Goal: Task Accomplishment & Management: Manage account settings

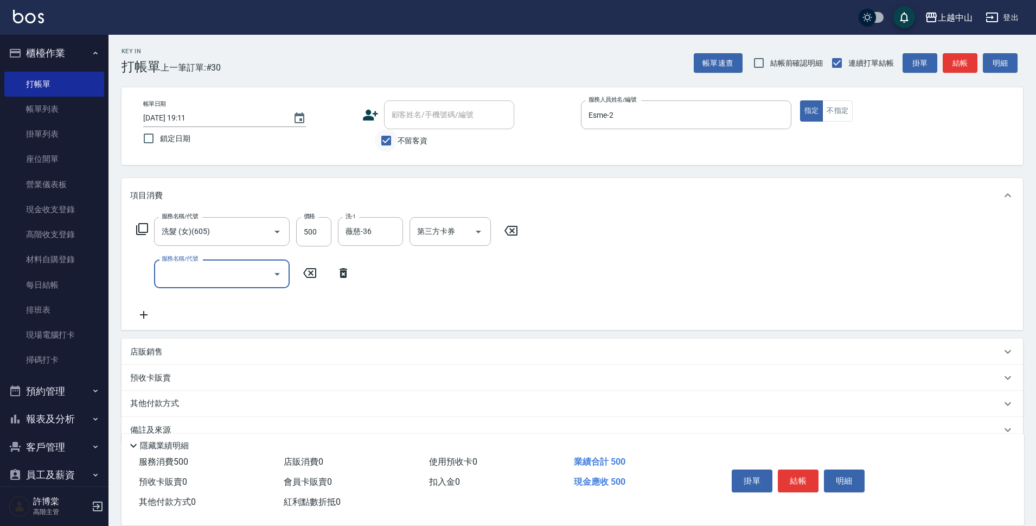
click at [387, 137] on input "不留客資" at bounding box center [386, 140] width 23 height 23
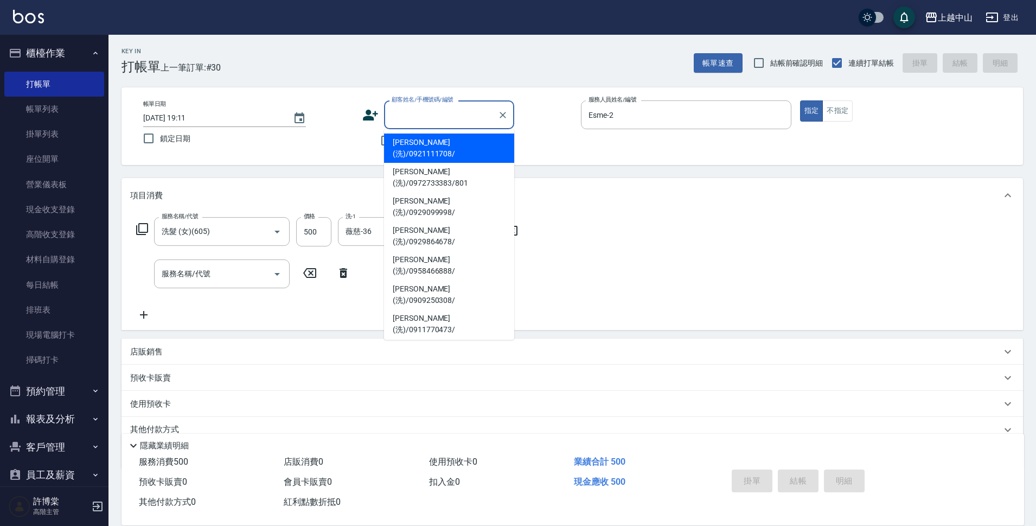
click at [396, 123] on input "顧客姓名/手機號碼/編號" at bounding box center [441, 114] width 104 height 19
click at [653, 236] on div "服務名稱/代號 洗髮 (女)(605) 服務名稱/代號 價格 500 價格 洗-1 薇慈-36 洗-1 第三方卡券 第三方卡券 服務名稱/代號 服務名稱/代號" at bounding box center [573, 271] width 902 height 117
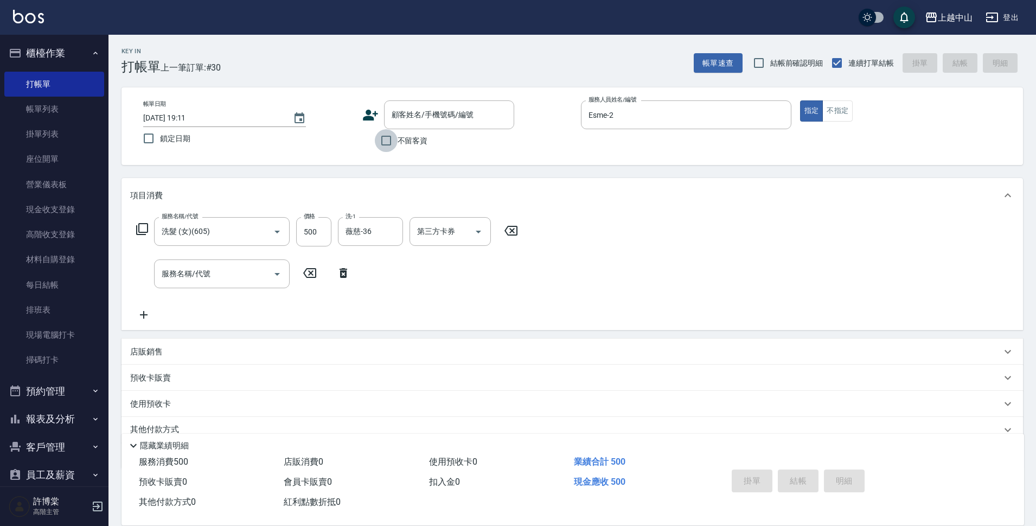
click at [392, 142] on input "不留客資" at bounding box center [386, 140] width 23 height 23
checkbox input "true"
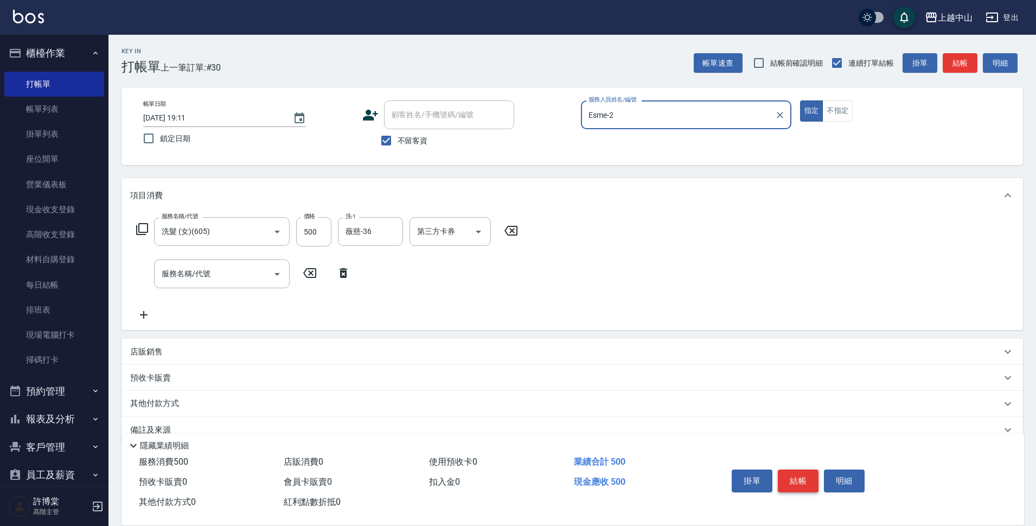
click at [793, 482] on button "結帳" at bounding box center [798, 480] width 41 height 23
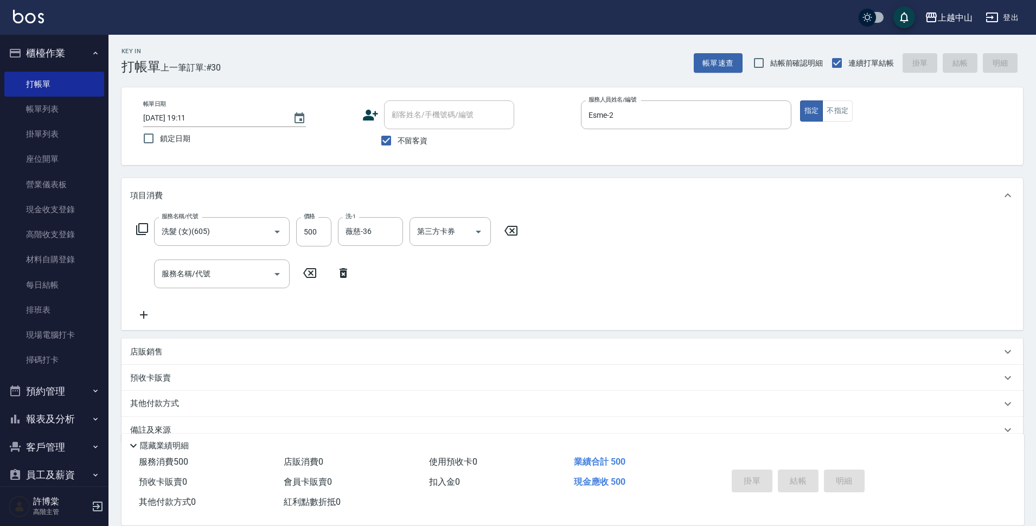
type input "2025/09/09 20:01"
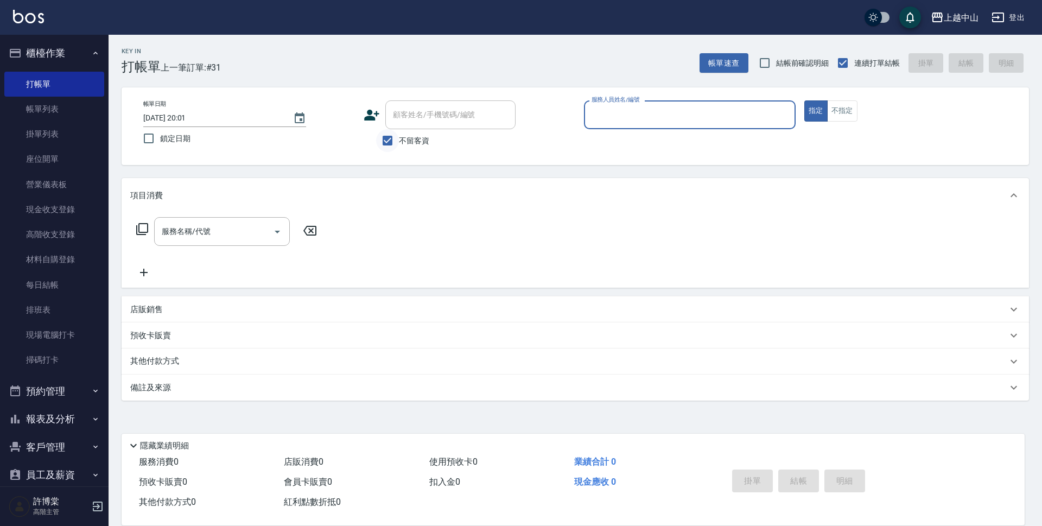
click at [393, 138] on input "不留客資" at bounding box center [387, 140] width 23 height 23
checkbox input "false"
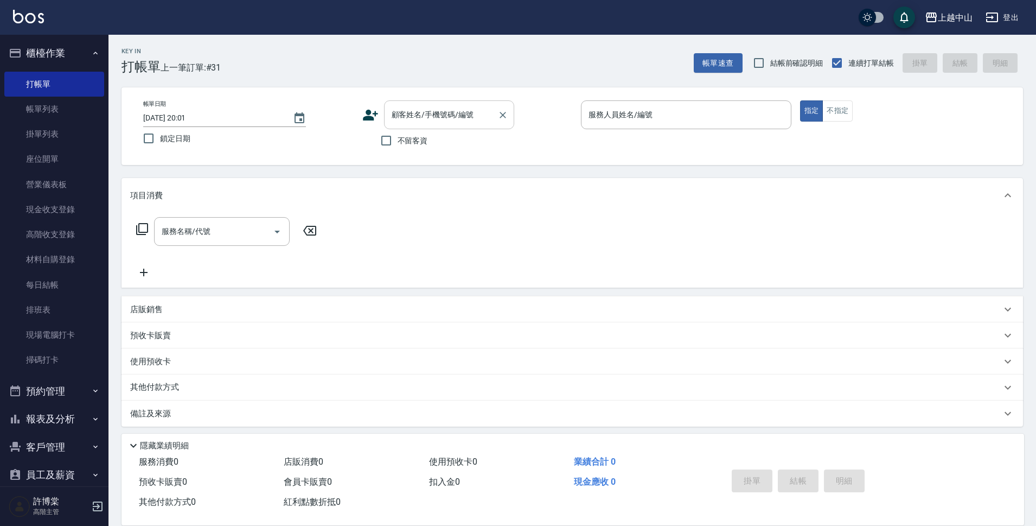
click at [418, 126] on div "顧客姓名/手機號碼/編號" at bounding box center [449, 114] width 130 height 29
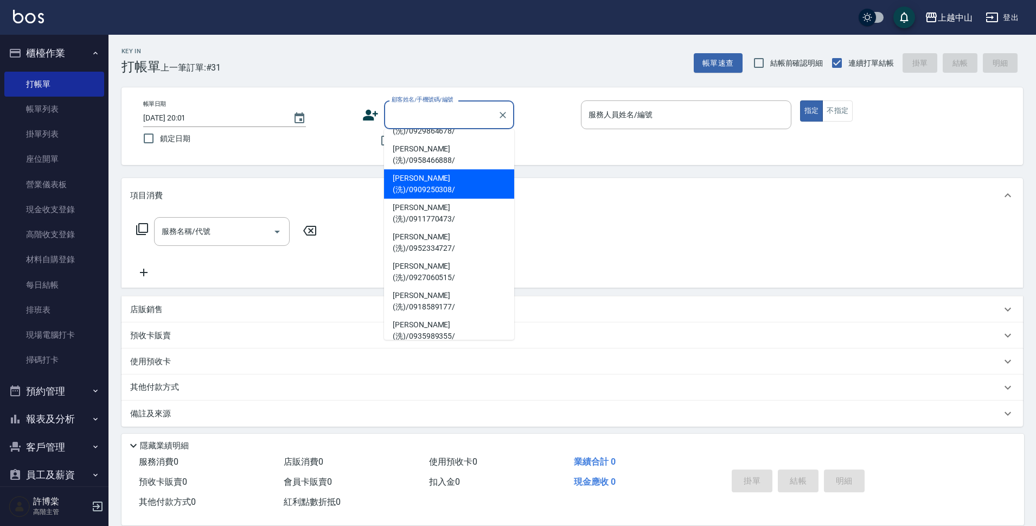
scroll to position [122, 0]
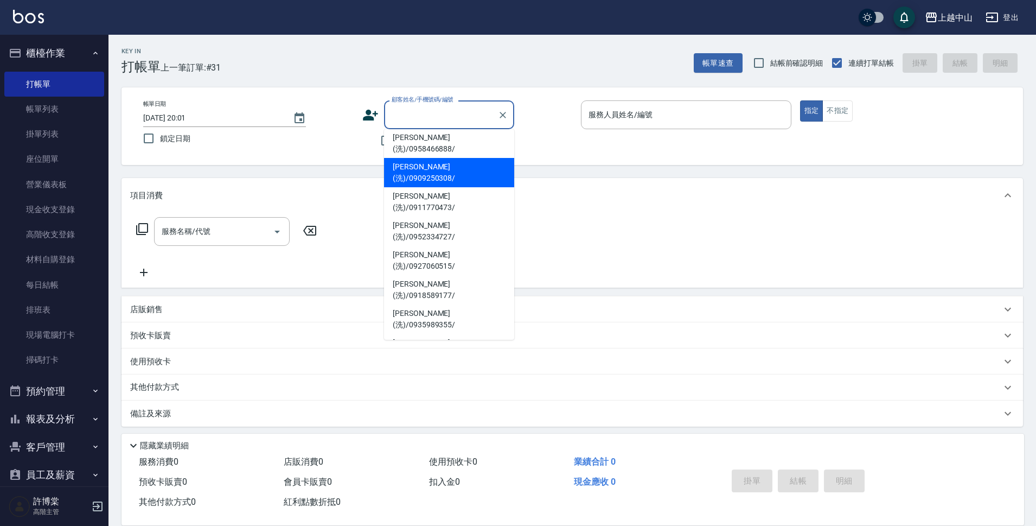
click at [507, 480] on li "蔡慧雯(洗)/0986762360/" at bounding box center [449, 494] width 130 height 29
type input "蔡慧雯(洗)/0986762360/"
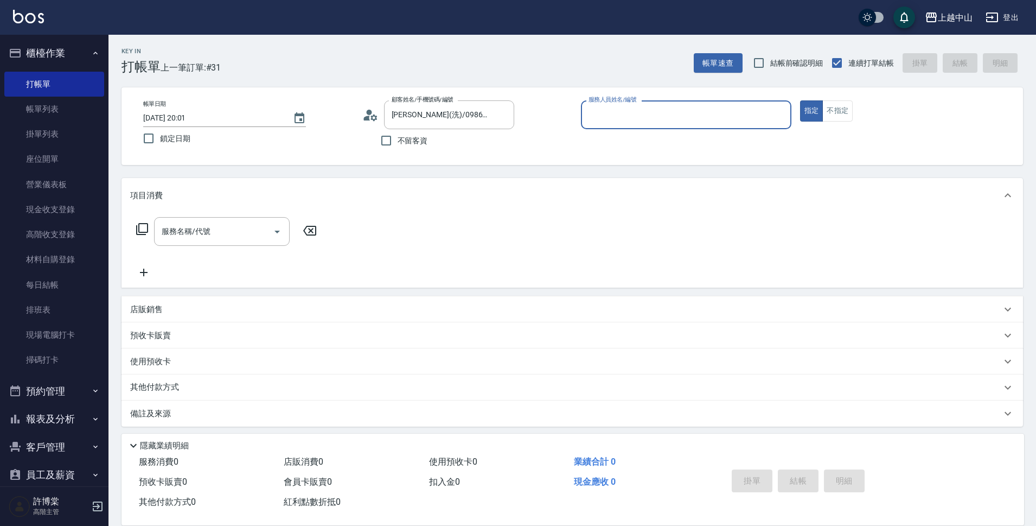
type input "Esme-2"
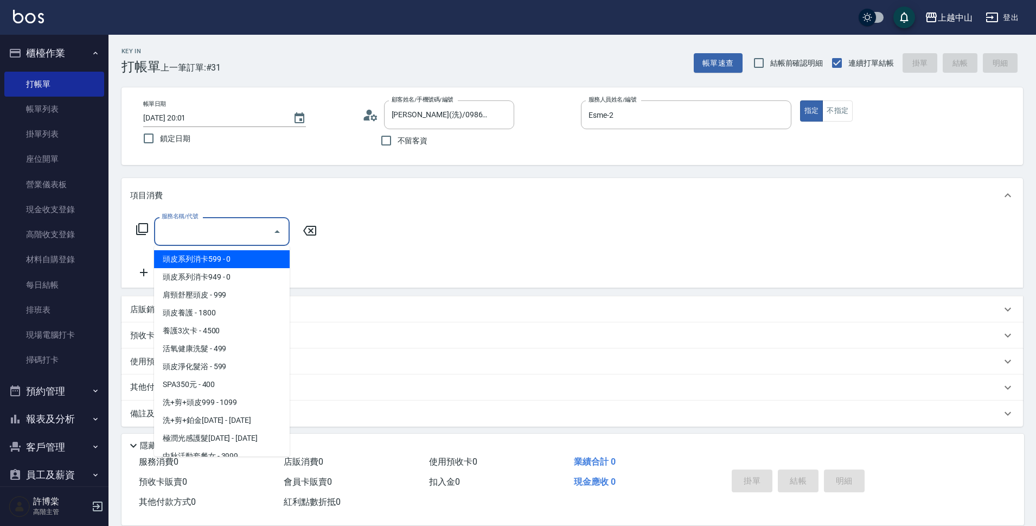
click at [177, 224] on div "服務名稱/代號 服務名稱/代號" at bounding box center [222, 231] width 136 height 29
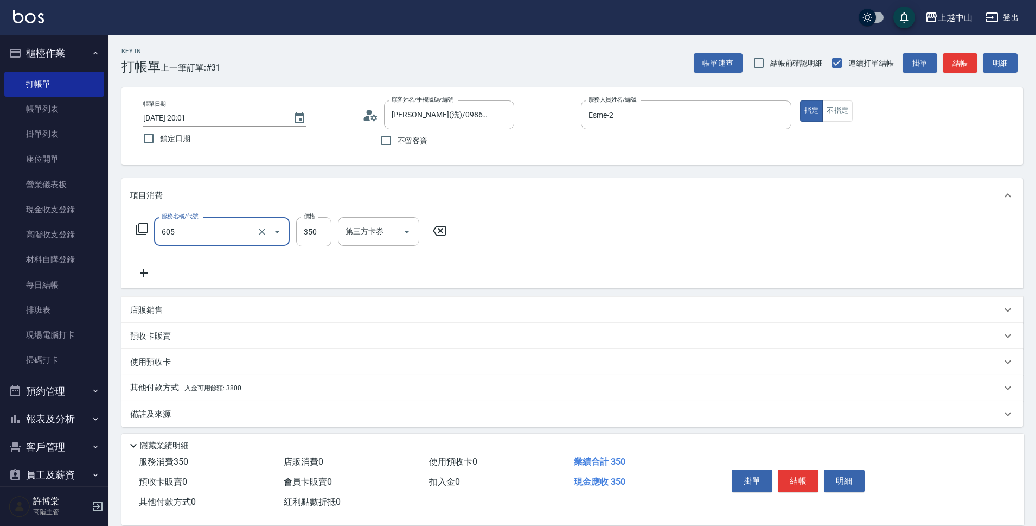
type input "洗髮 (女)(605)"
type input "400"
click at [779, 248] on div "服務名稱/代號 洗髮 (女)(605) 服務名稱/代號 價格 400 價格 洗-1 洗-1 第三方卡券 第三方卡券" at bounding box center [573, 250] width 902 height 75
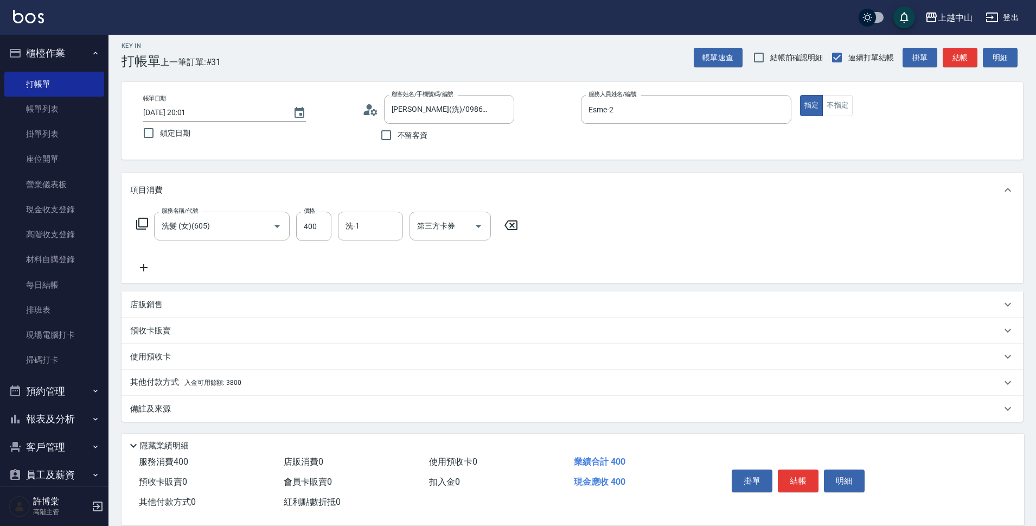
click at [197, 379] on span "入金可用餘額: 3800" at bounding box center [212, 383] width 57 height 8
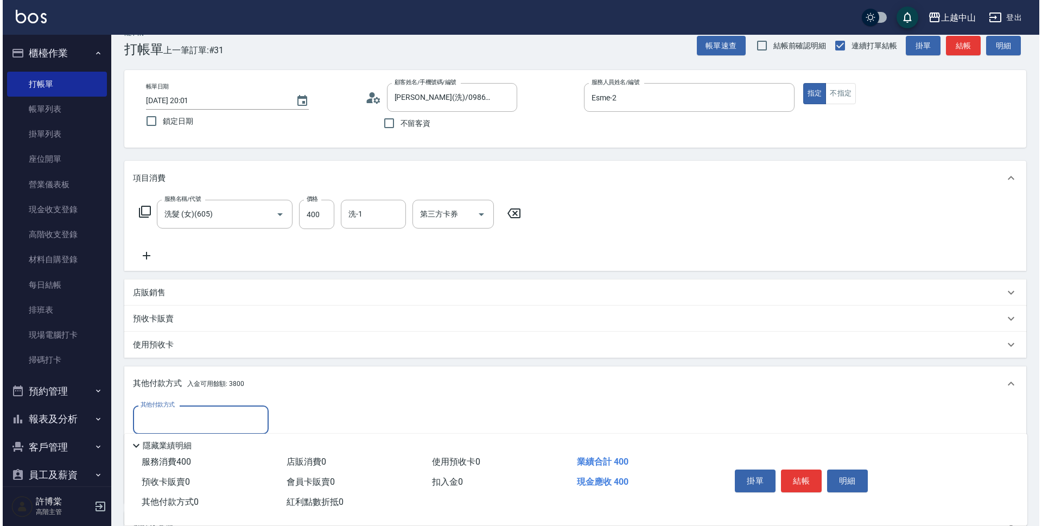
scroll to position [133, 0]
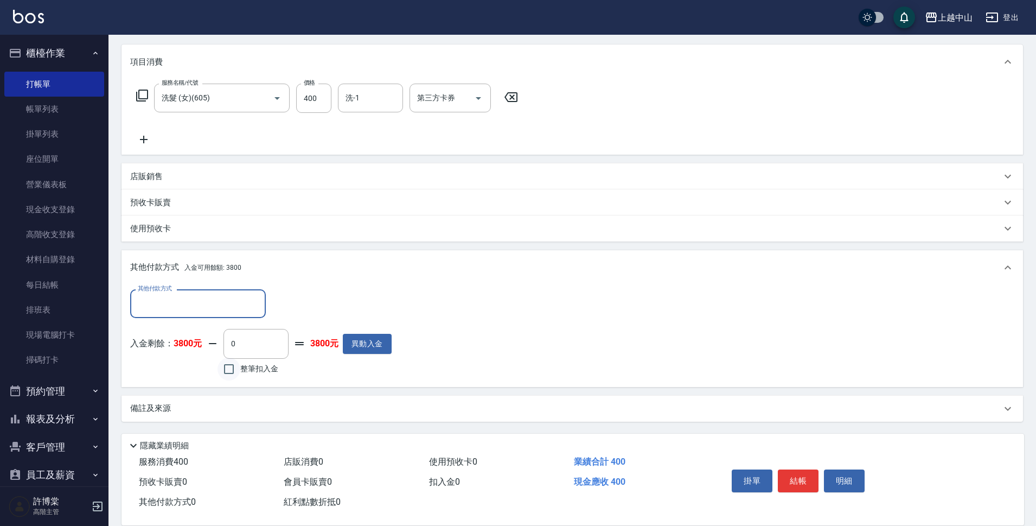
click at [228, 371] on input "整筆扣入金" at bounding box center [229, 369] width 23 height 23
checkbox input "true"
type input "400"
click at [840, 476] on button "明細" at bounding box center [844, 480] width 41 height 23
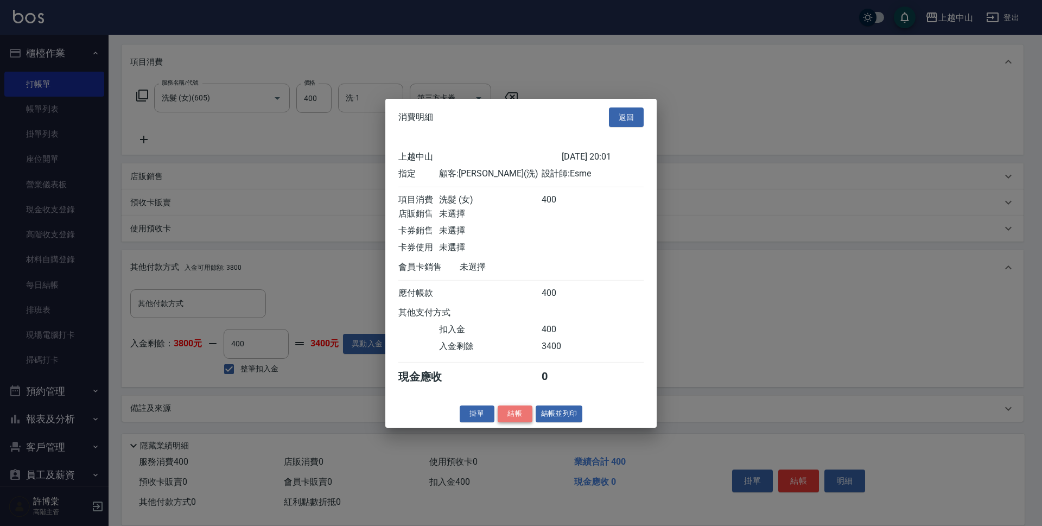
click at [518, 422] on button "結帳" at bounding box center [515, 413] width 35 height 17
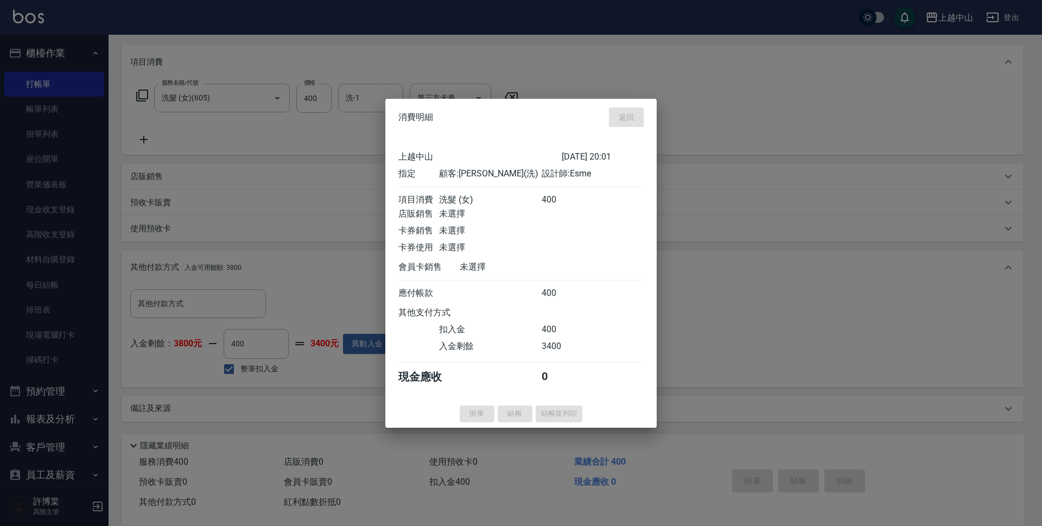
type input "2025/09/09 20:03"
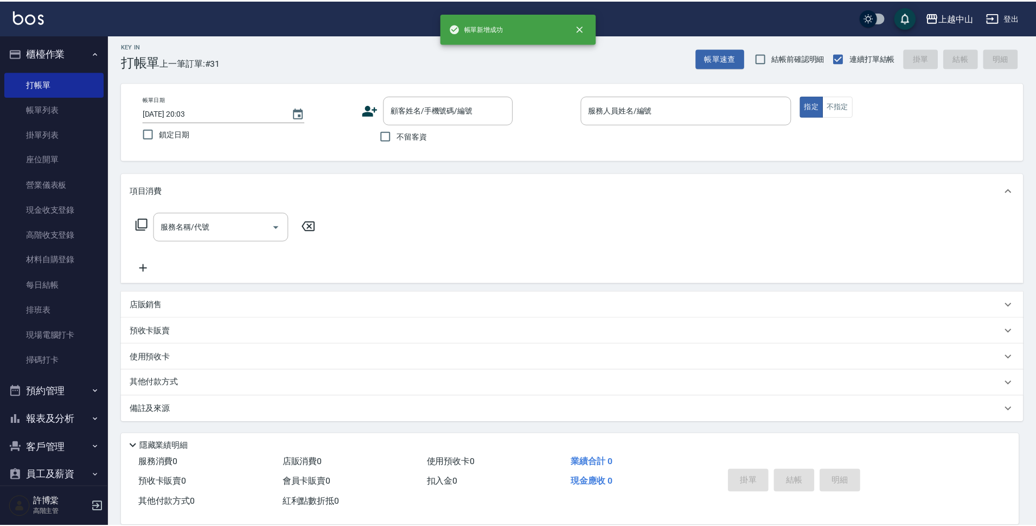
scroll to position [0, 0]
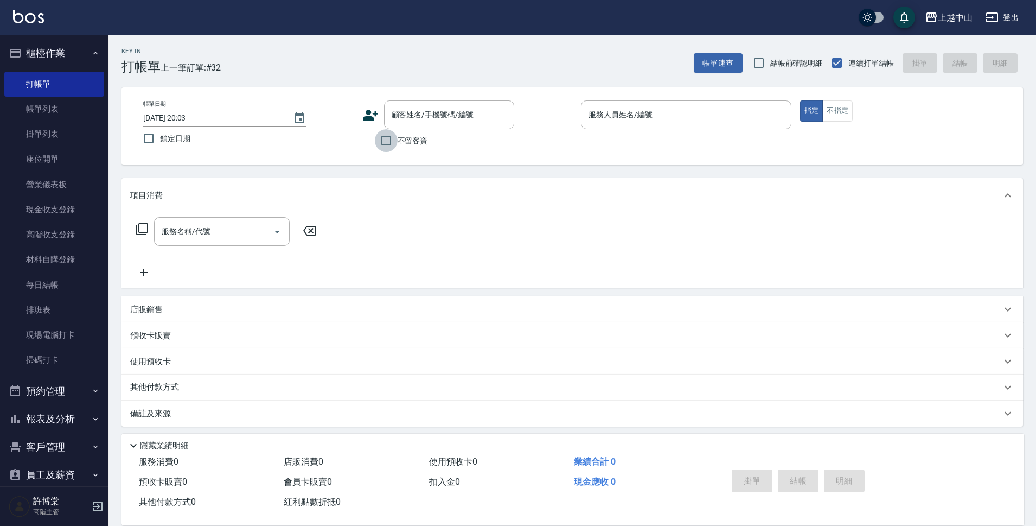
click at [390, 144] on input "不留客資" at bounding box center [386, 140] width 23 height 23
checkbox input "true"
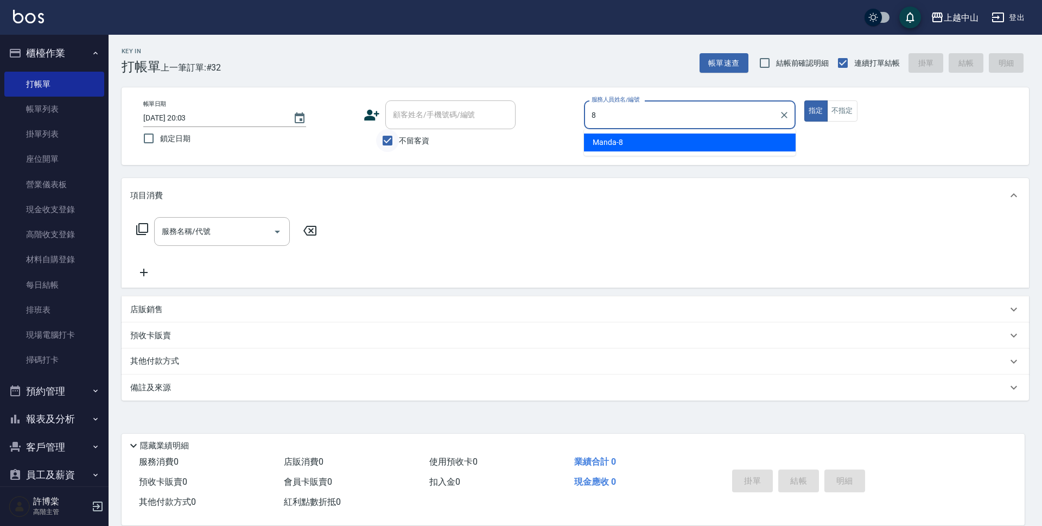
type input "Manda-8"
type button "true"
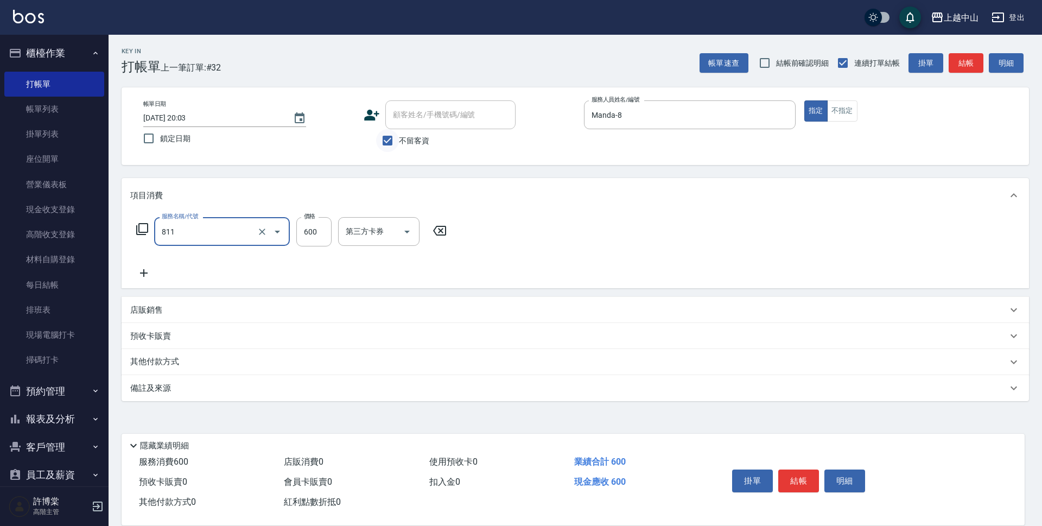
type input "洗+剪(811)"
type input "700"
click at [392, 232] on input "洗-1" at bounding box center [370, 231] width 55 height 19
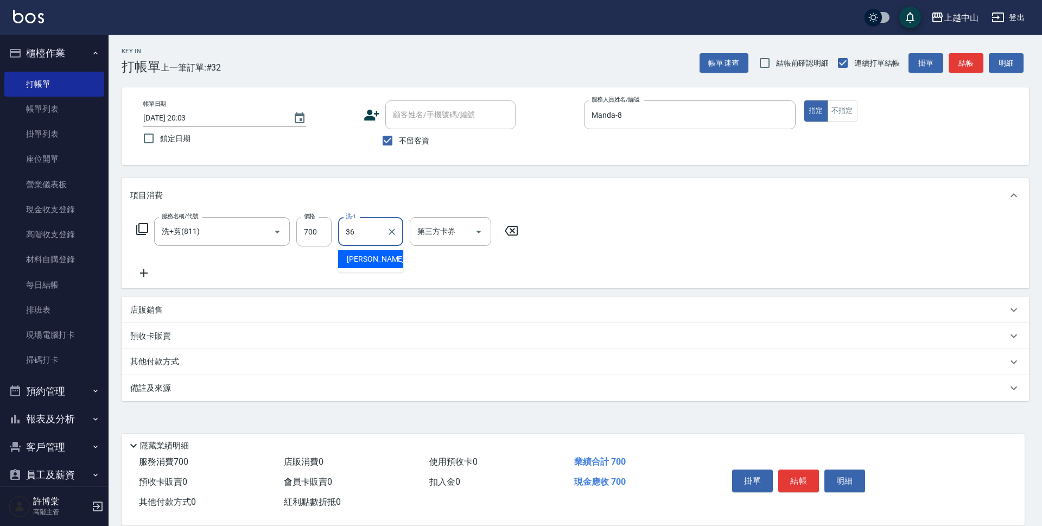
type input "薇慈-36"
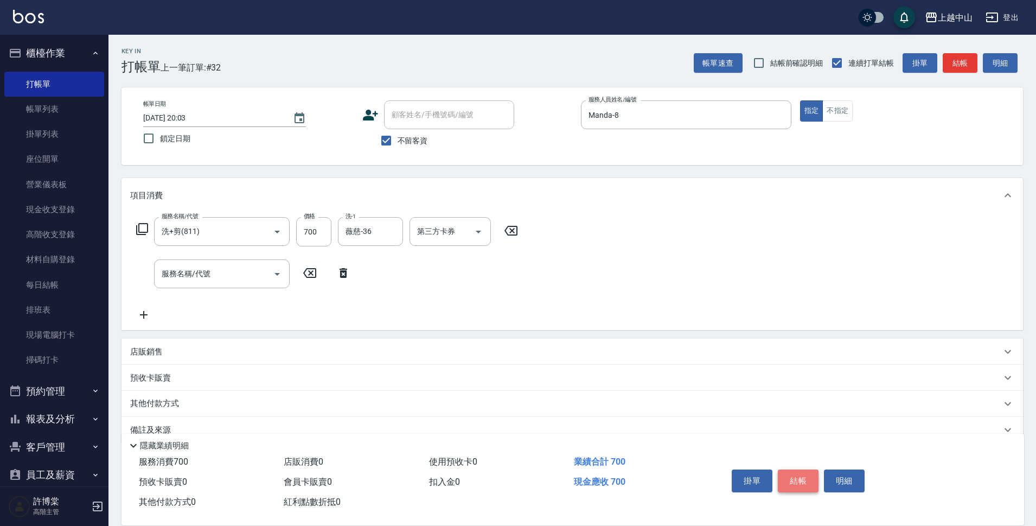
click at [808, 479] on button "結帳" at bounding box center [798, 480] width 41 height 23
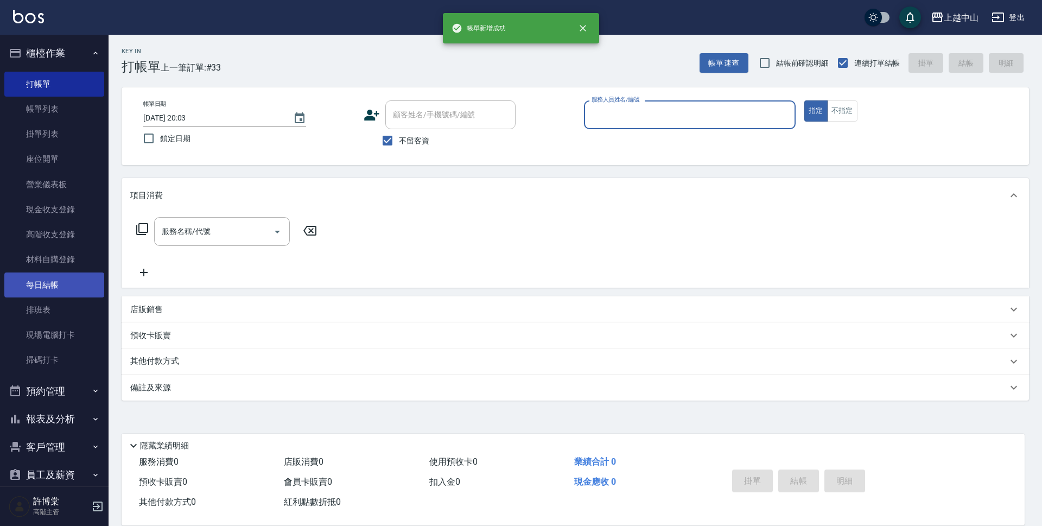
click at [49, 289] on link "每日結帳" at bounding box center [54, 284] width 100 height 25
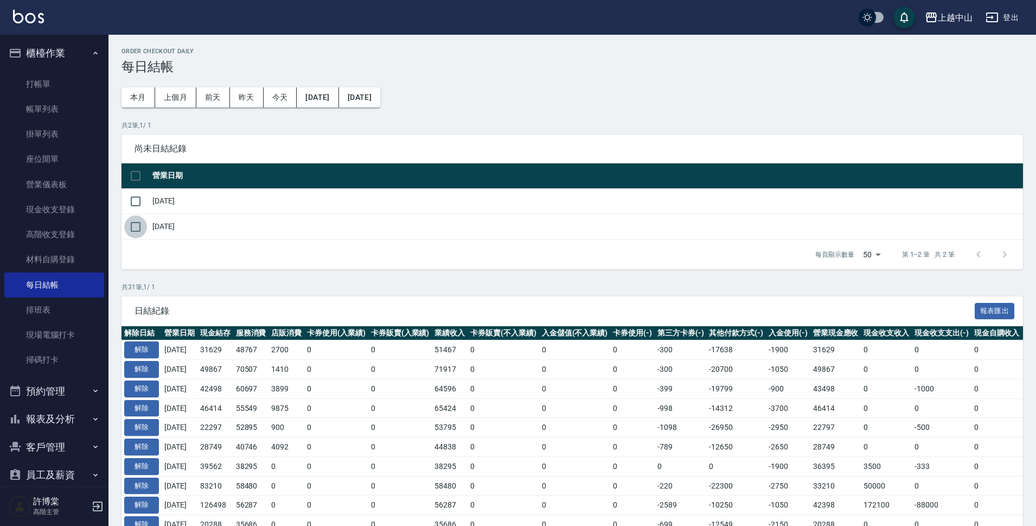
click at [131, 223] on input "checkbox" at bounding box center [135, 226] width 23 height 23
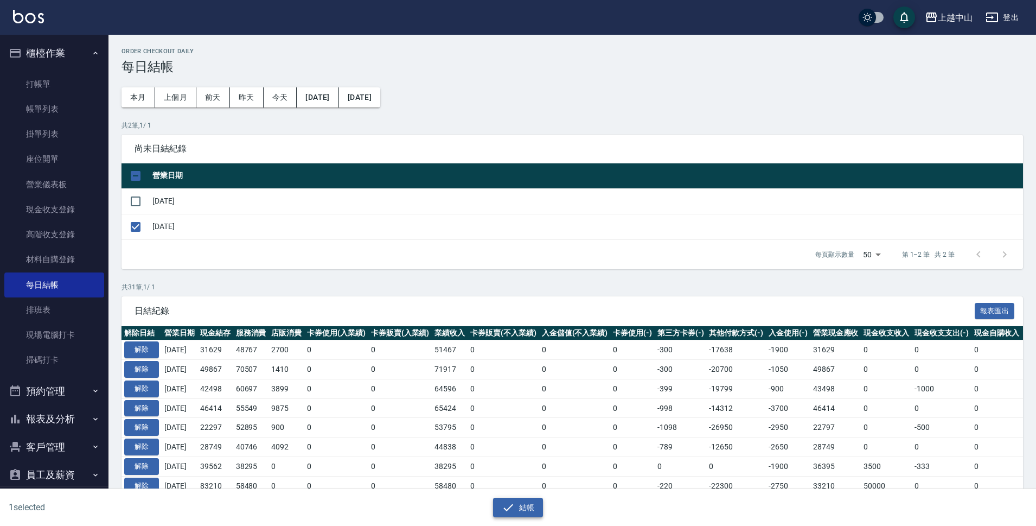
click at [520, 503] on button "結帳" at bounding box center [518, 508] width 50 height 20
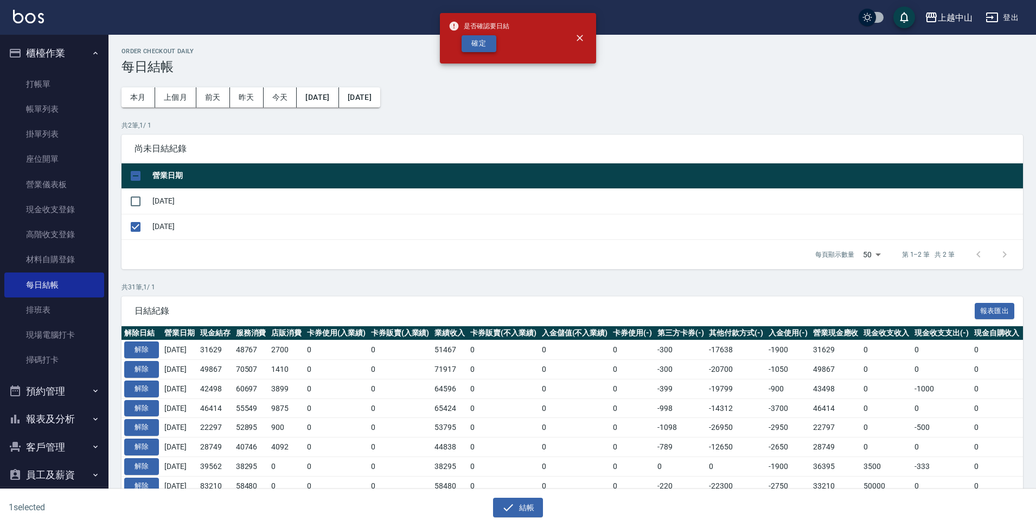
click at [482, 46] on button "確定" at bounding box center [479, 43] width 35 height 17
checkbox input "false"
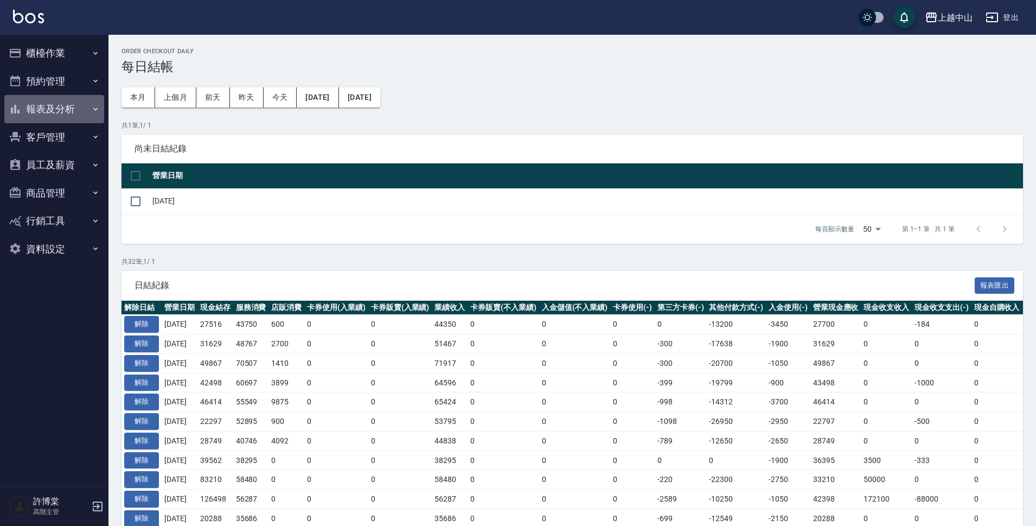
click at [77, 104] on button "報表及分析" at bounding box center [54, 109] width 100 height 28
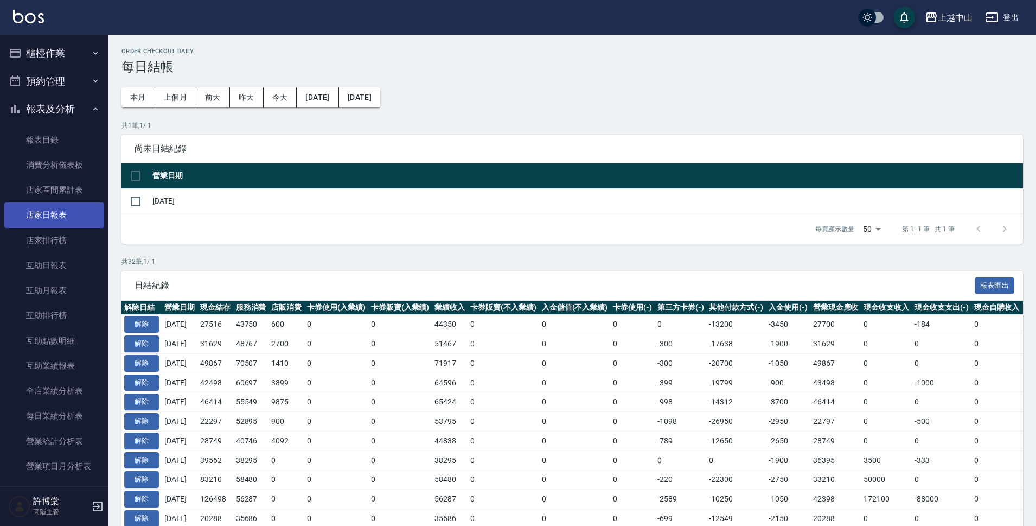
click at [73, 212] on link "店家日報表" at bounding box center [54, 214] width 100 height 25
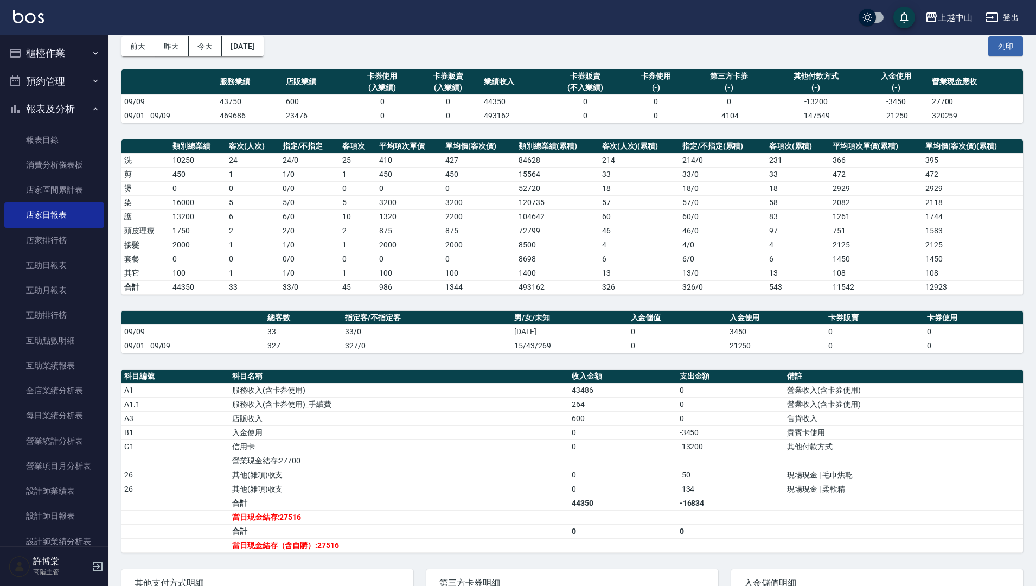
scroll to position [30, 0]
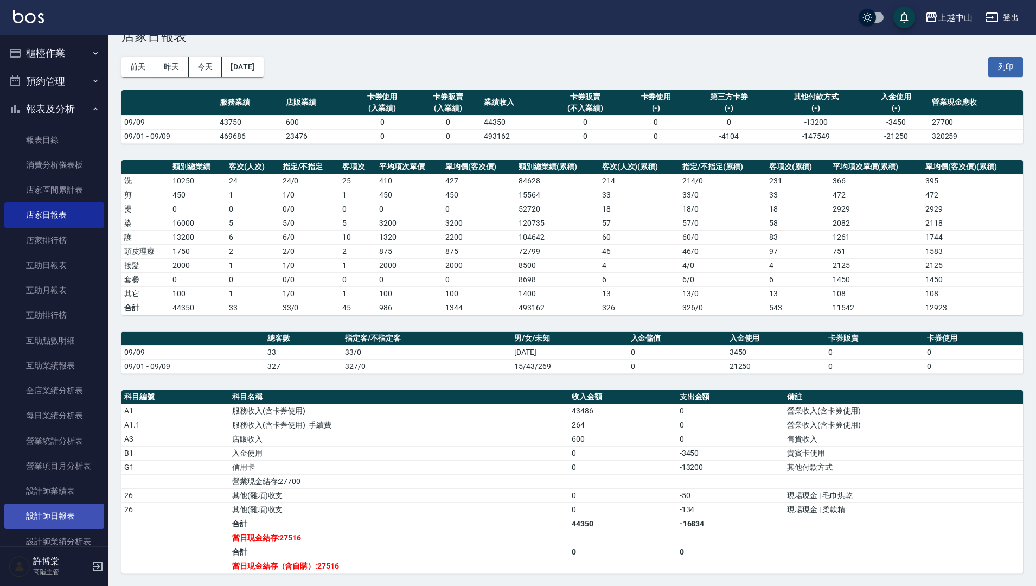
click at [63, 515] on link "設計師日報表" at bounding box center [54, 516] width 100 height 25
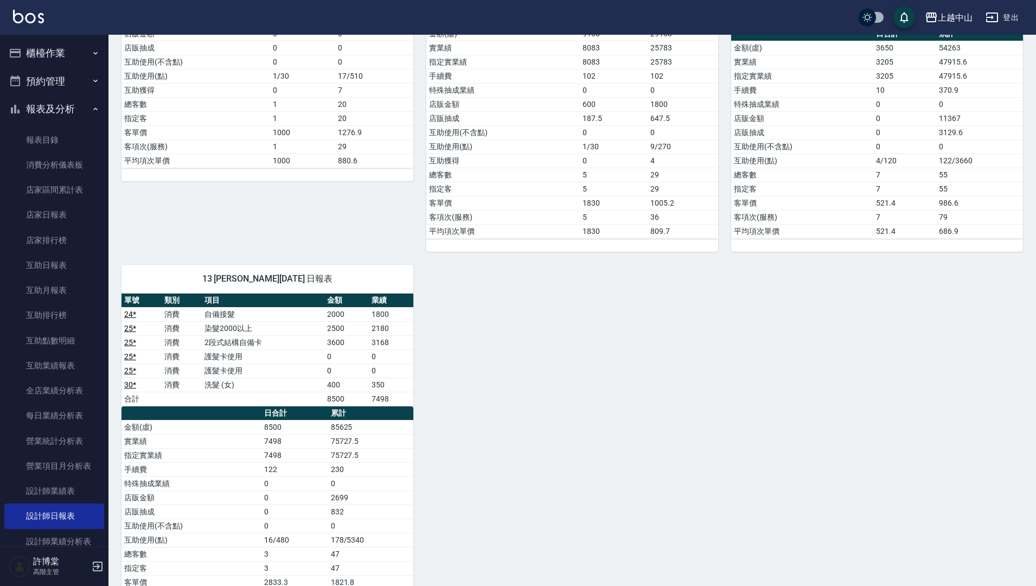
scroll to position [842, 0]
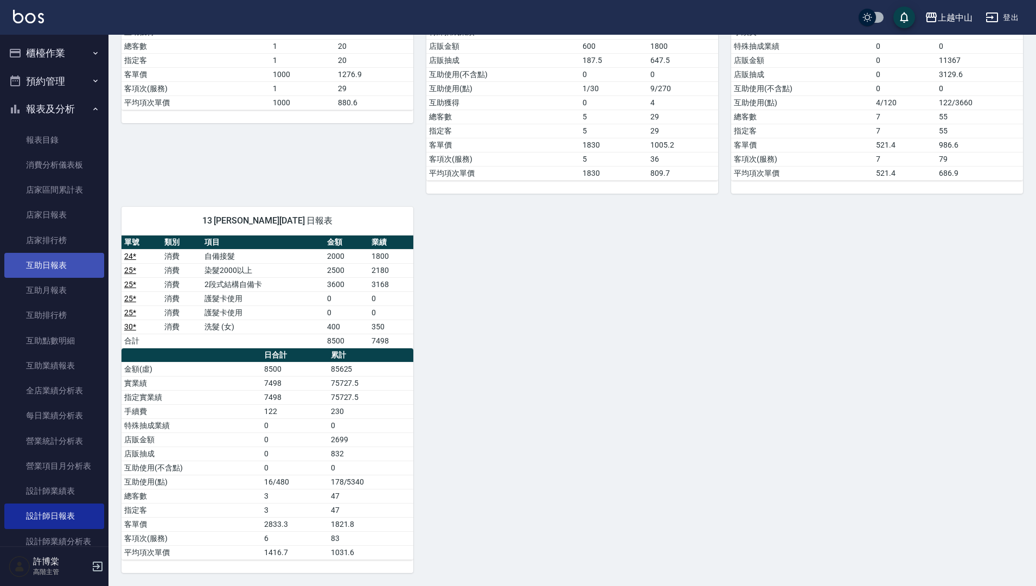
click at [62, 266] on link "互助日報表" at bounding box center [54, 265] width 100 height 25
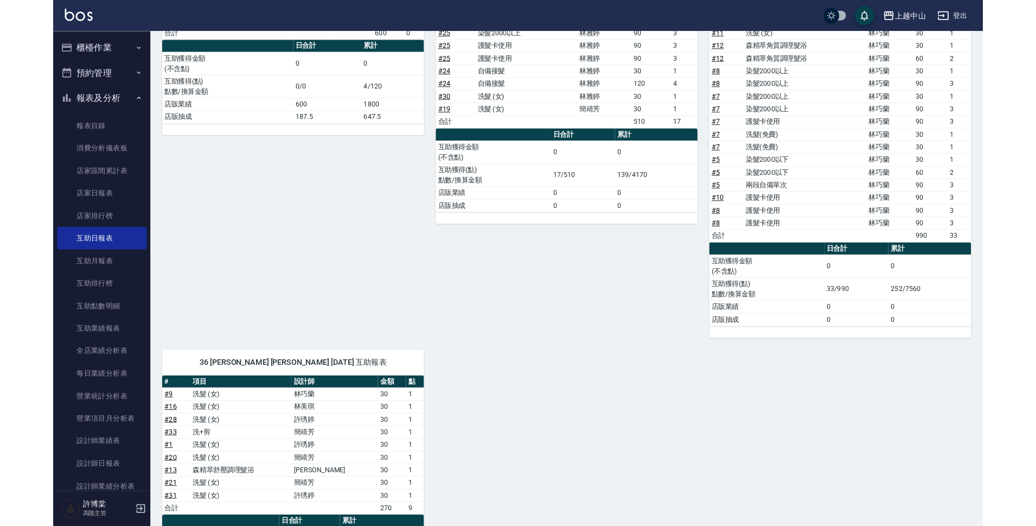
scroll to position [170, 0]
